Goal: Task Accomplishment & Management: Use online tool/utility

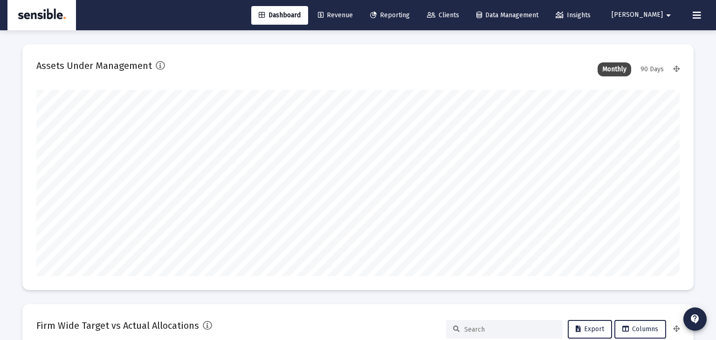
scroll to position [895, 0]
type input "[DATE]"
type input "[PERSON_NAME][EMAIL_ADDRESS][DOMAIN_NAME]"
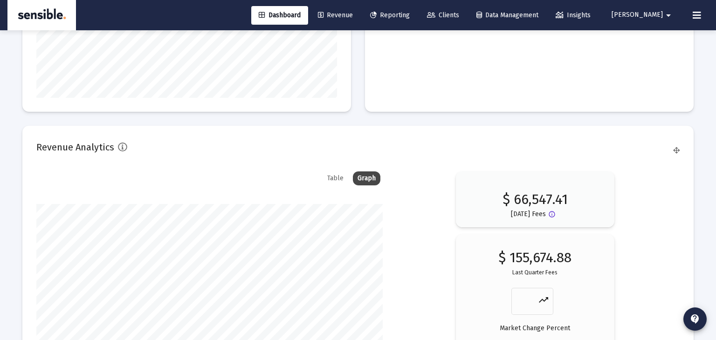
scroll to position [1655, 0]
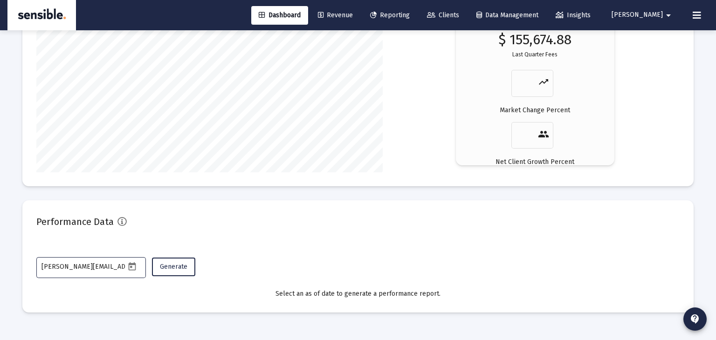
click at [132, 266] on icon "Open calendar" at bounding box center [132, 267] width 10 height 10
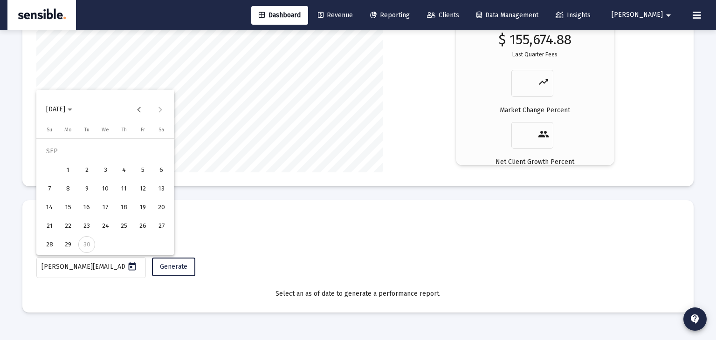
click at [171, 264] on div at bounding box center [358, 170] width 716 height 340
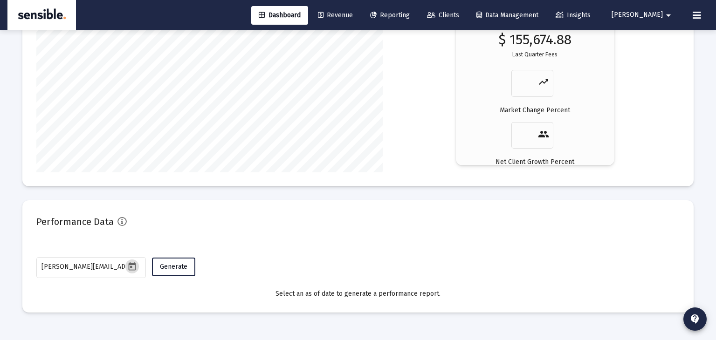
click at [171, 264] on span "Generate" at bounding box center [173, 267] width 27 height 8
